Goal: Information Seeking & Learning: Learn about a topic

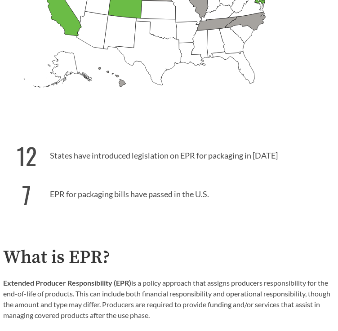
scroll to position [150, 0]
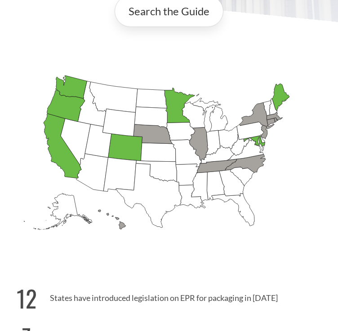
click at [249, 167] on icon "[US_STATE] Introduced: 1" at bounding box center [245, 163] width 40 height 18
click at [272, 108] on icon "[US_STATE] Introduced:" at bounding box center [273, 106] width 8 height 16
click at [274, 105] on icon "[US_STATE] Introduced:" at bounding box center [273, 106] width 8 height 16
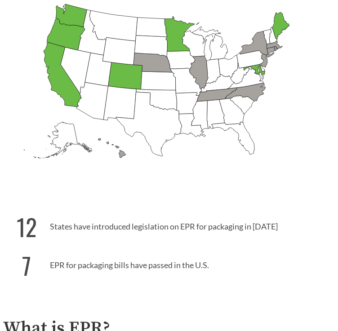
scroll to position [329, 0]
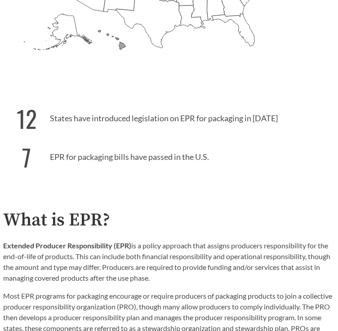
drag, startPoint x: 273, startPoint y: 116, endPoint x: 49, endPoint y: 111, distance: 224.3
click at [49, 111] on p "12 States have introduced legislation on EPR for packaging in [DATE]" at bounding box center [169, 116] width 332 height 39
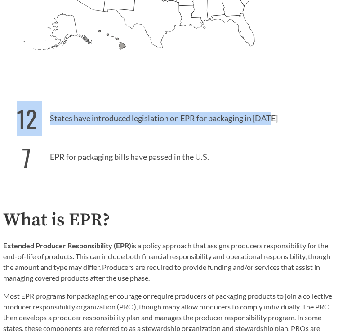
drag, startPoint x: 20, startPoint y: 119, endPoint x: 272, endPoint y: 118, distance: 251.7
click at [272, 118] on p "12 States have introduced legislation on EPR for packaging in [DATE]" at bounding box center [169, 116] width 332 height 39
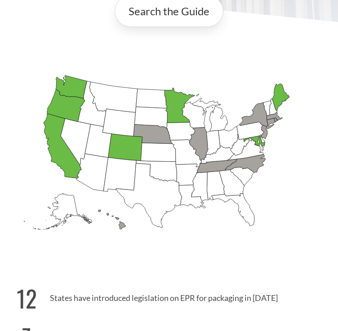
click at [250, 163] on icon "[US_STATE] Introduced: 1" at bounding box center [245, 163] width 40 height 18
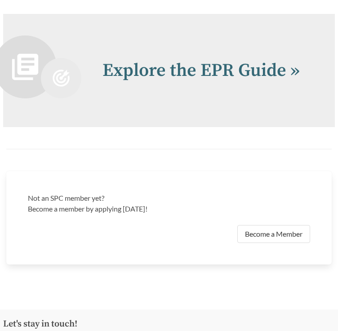
scroll to position [3075, 0]
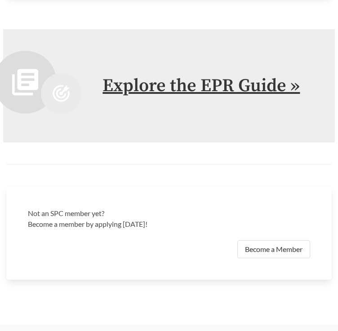
click at [200, 83] on link "Explore the EPR Guide »" at bounding box center [200, 86] width 197 height 22
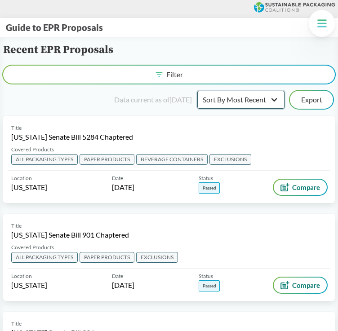
click at [264, 103] on select "Sort By Most Recent Sort By Status" at bounding box center [240, 100] width 87 height 18
select select "Sort By Status"
click at [197, 91] on select "Sort By Most Recent Sort By Status" at bounding box center [240, 100] width 87 height 18
click at [115, 100] on div "Data current as of [DATE]" at bounding box center [153, 99] width 78 height 11
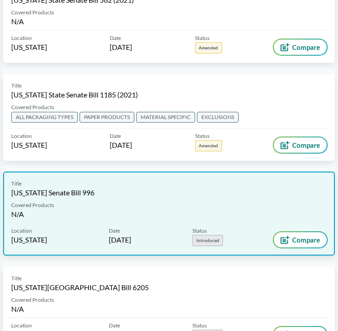
scroll to position [2921, 0]
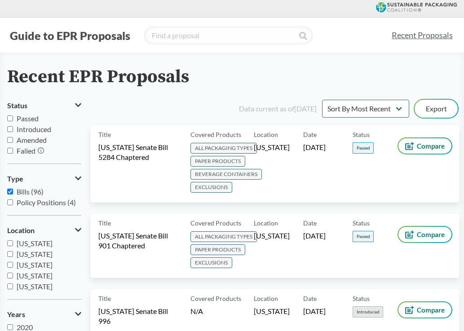
click at [11, 129] on input "Introduced" at bounding box center [10, 129] width 6 height 6
checkbox input "true"
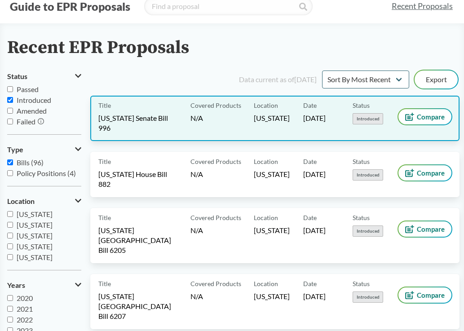
scroll to position [45, 0]
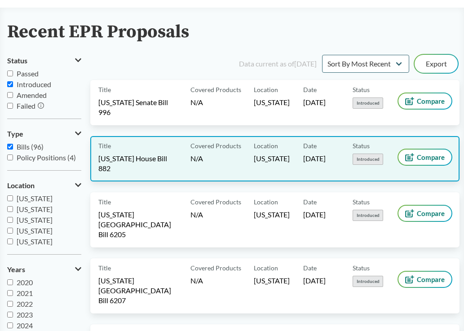
click at [169, 158] on span "[US_STATE] House Bill 882" at bounding box center [138, 164] width 81 height 20
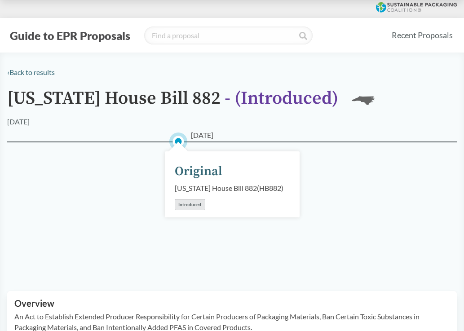
click at [303, 120] on div "[DATE]" at bounding box center [232, 121] width 450 height 11
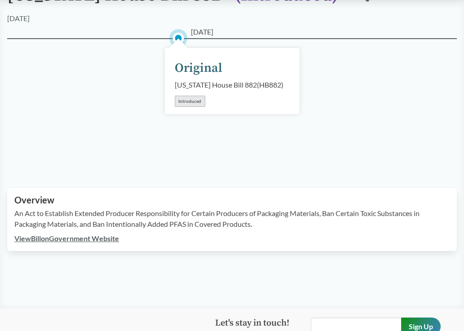
scroll to position [135, 0]
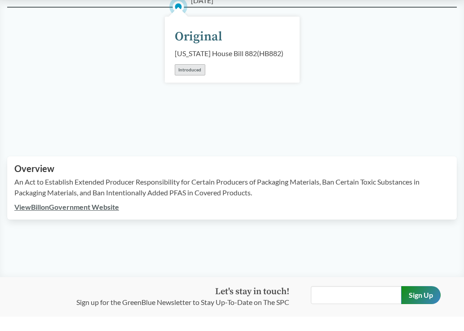
click at [340, 119] on div "04/09/2025 Original North Carolina House Bill 882 ( HB882 ) Introduced" at bounding box center [232, 71] width 450 height 128
click at [328, 126] on div "04/09/2025 Original North Carolina House Bill 882 ( HB882 ) Introduced" at bounding box center [232, 71] width 450 height 128
